Goal: Book appointment/travel/reservation

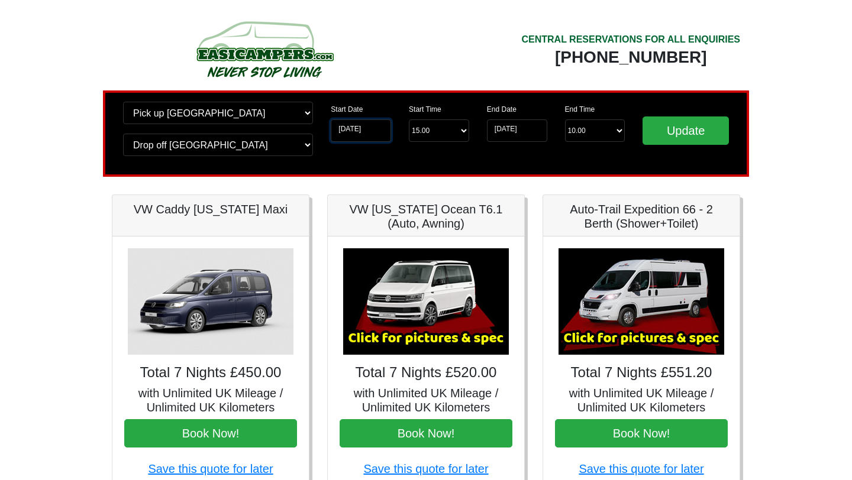
click at [366, 135] on input "[DATE]" at bounding box center [361, 131] width 60 height 22
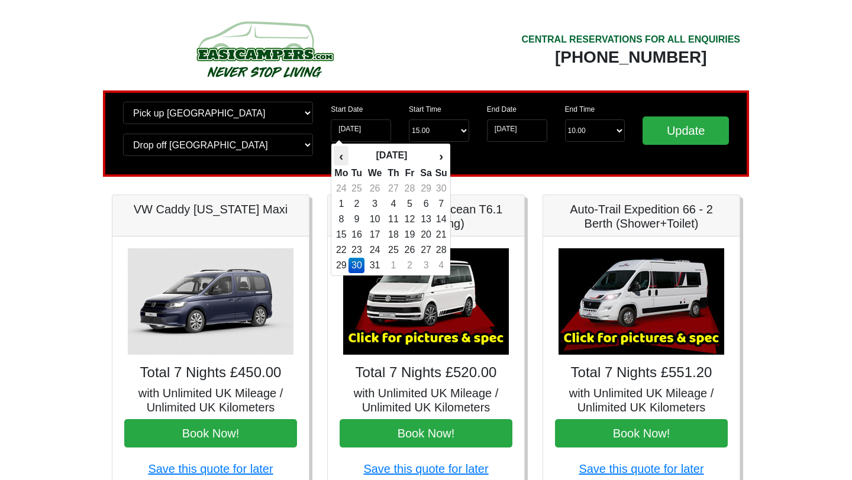
click at [344, 159] on th "‹" at bounding box center [341, 156] width 15 height 20
click at [344, 249] on td "25" at bounding box center [341, 250] width 15 height 15
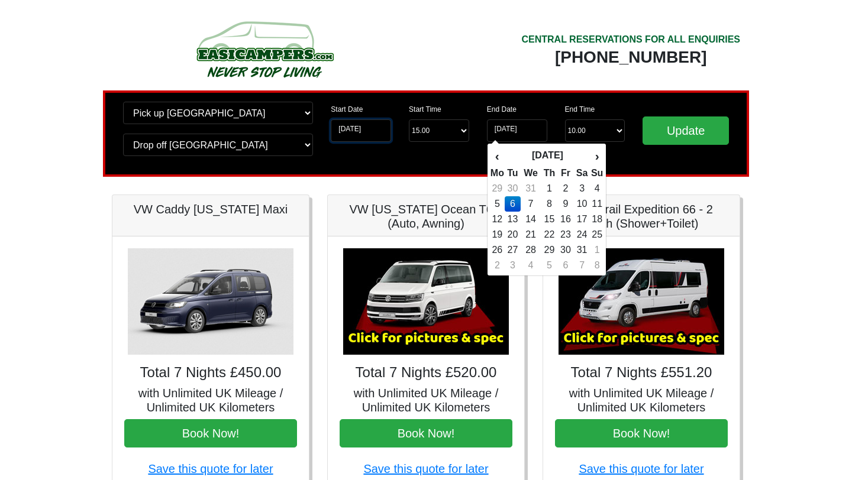
click at [379, 134] on input "[DATE]" at bounding box center [361, 131] width 60 height 22
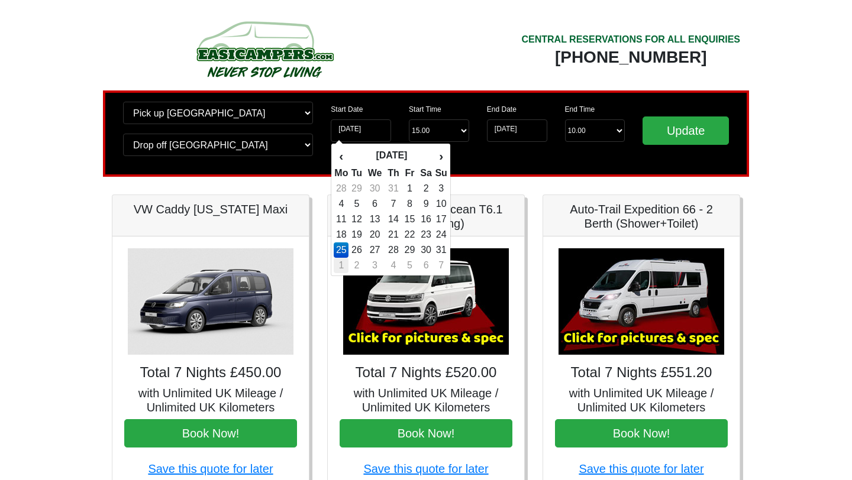
click at [343, 261] on td "1" at bounding box center [341, 265] width 15 height 15
type input "[DATE]"
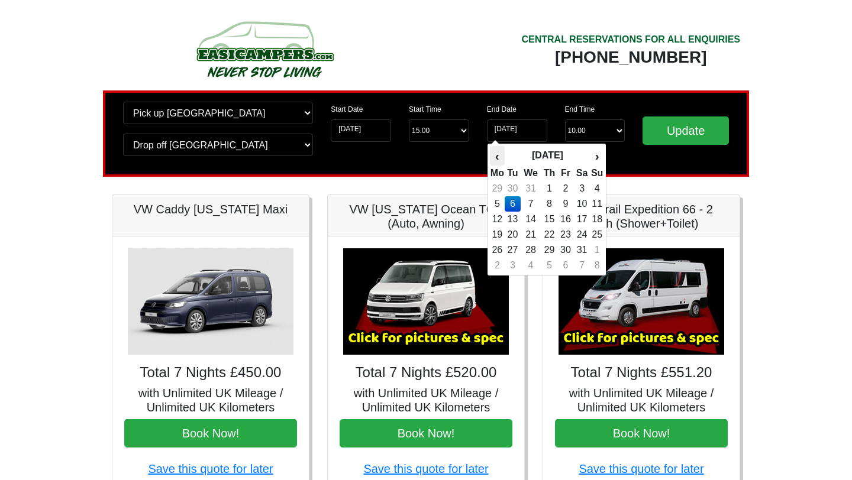
click at [495, 154] on th "‹" at bounding box center [497, 156] width 15 height 20
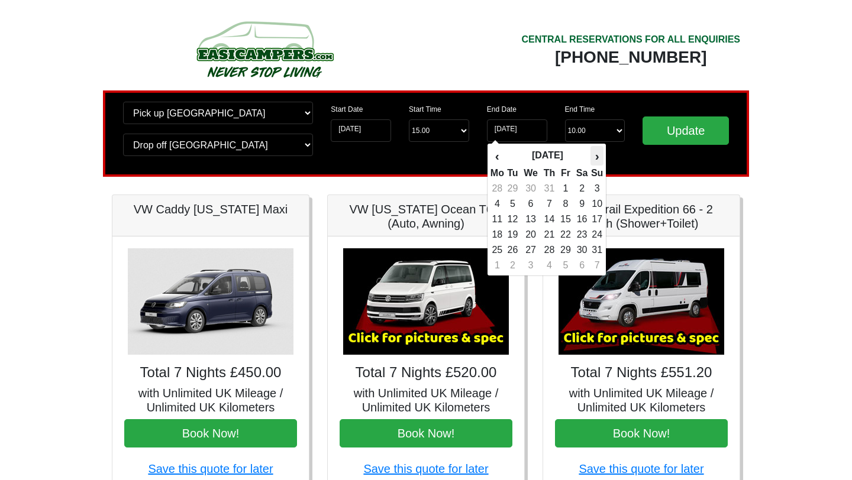
click at [599, 158] on th "›" at bounding box center [596, 156] width 13 height 20
click at [499, 218] on td "8" at bounding box center [497, 219] width 15 height 15
type input "[DATE]"
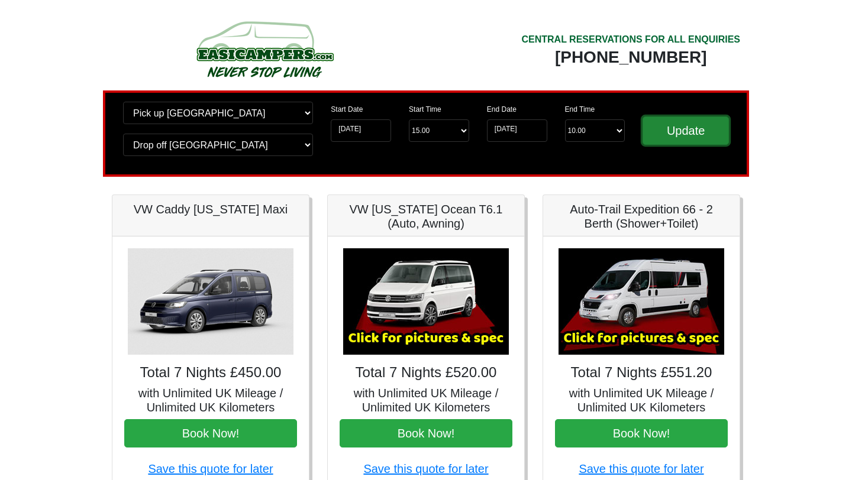
click at [680, 138] on input "Update" at bounding box center [685, 131] width 86 height 28
